Goal: Book appointment/travel/reservation

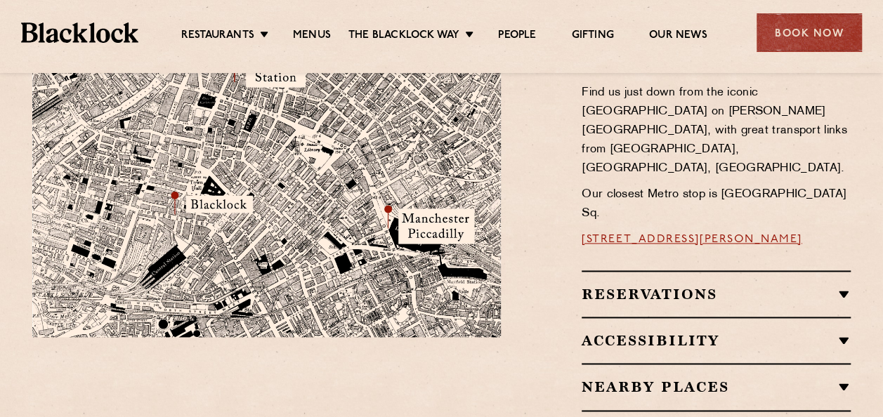
scroll to position [843, 0]
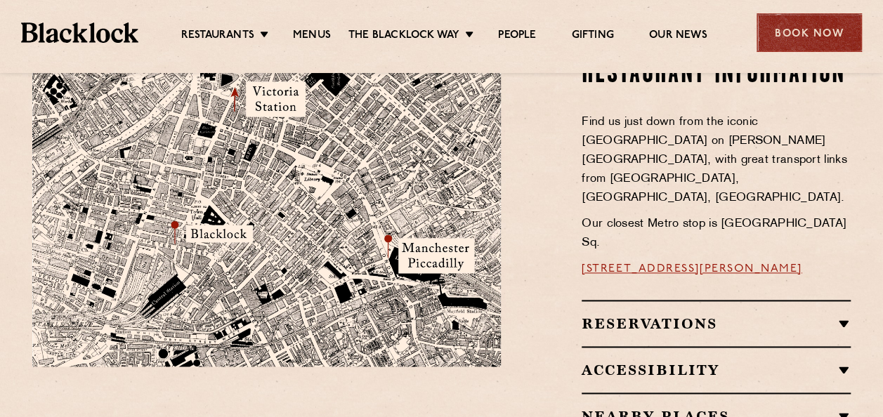
click at [808, 32] on div "Book Now" at bounding box center [808, 32] width 105 height 39
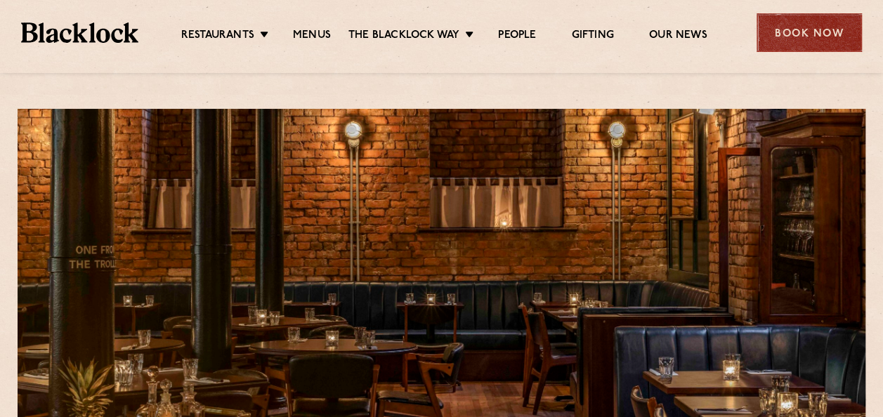
click at [815, 35] on div "Book Now" at bounding box center [808, 32] width 105 height 39
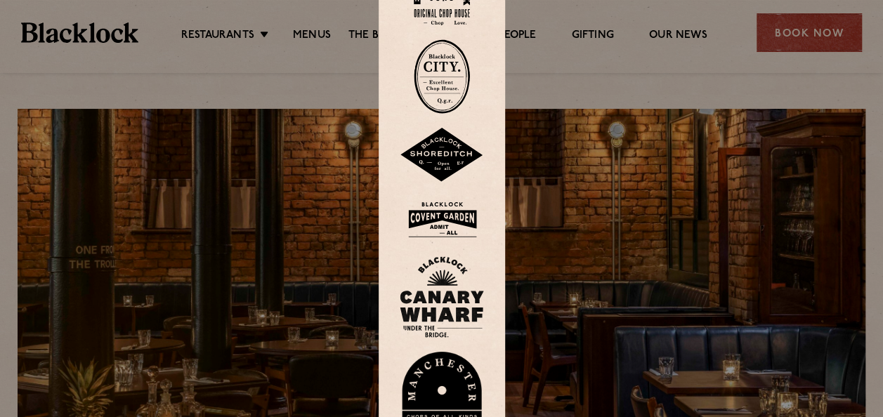
click at [817, 34] on div at bounding box center [441, 208] width 883 height 417
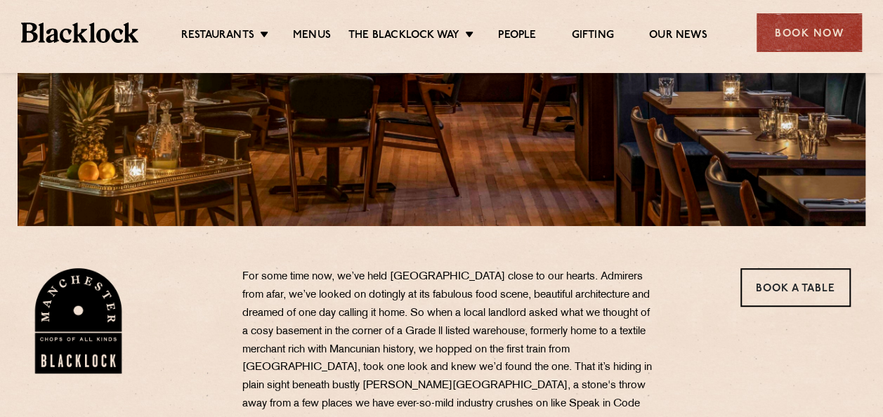
scroll to position [281, 0]
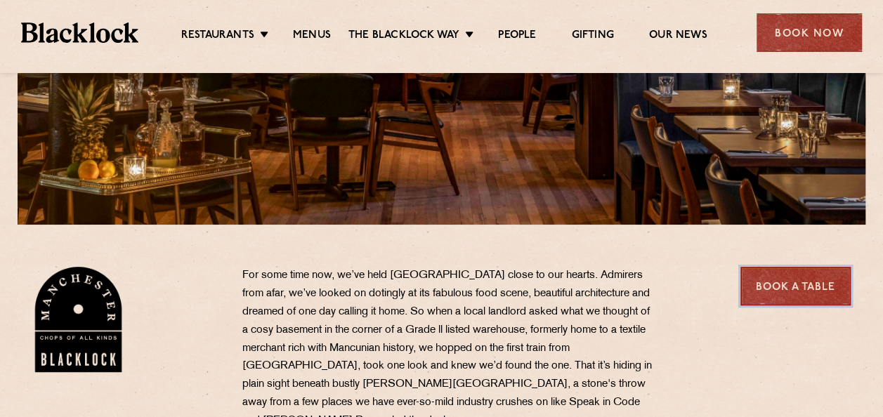
click at [788, 291] on link "Book a Table" at bounding box center [795, 286] width 110 height 39
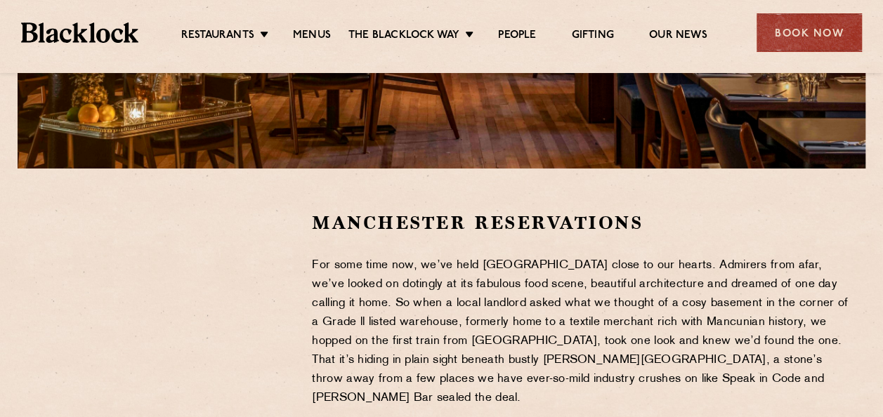
scroll to position [421, 0]
